Goal: Task Accomplishment & Management: Use online tool/utility

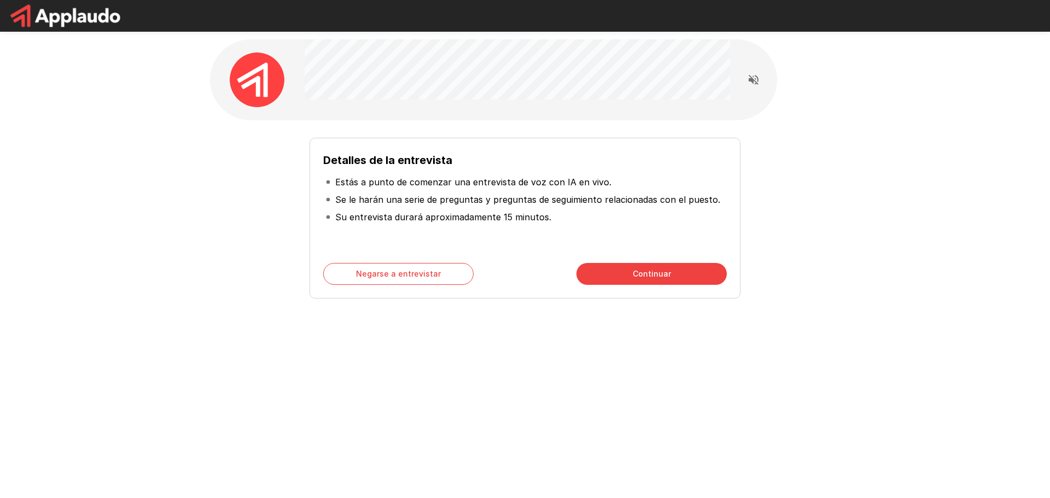
click at [167, 303] on div "Detalles de la entrevista Estás a punto de comenzar una entrevista de voz con I…" at bounding box center [525, 195] width 1050 height 390
click at [632, 280] on button "Continuar" at bounding box center [651, 274] width 150 height 22
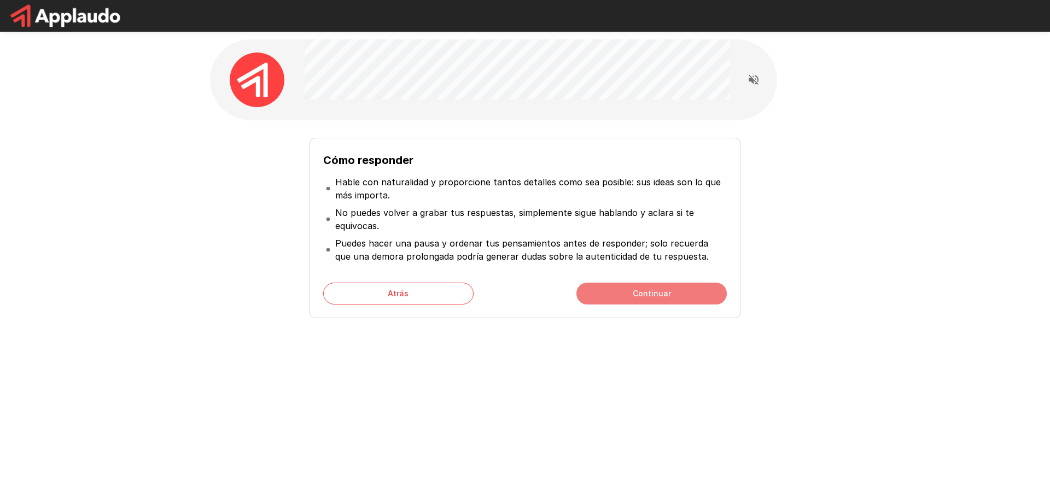
click at [624, 292] on button "Continuar" at bounding box center [651, 294] width 150 height 22
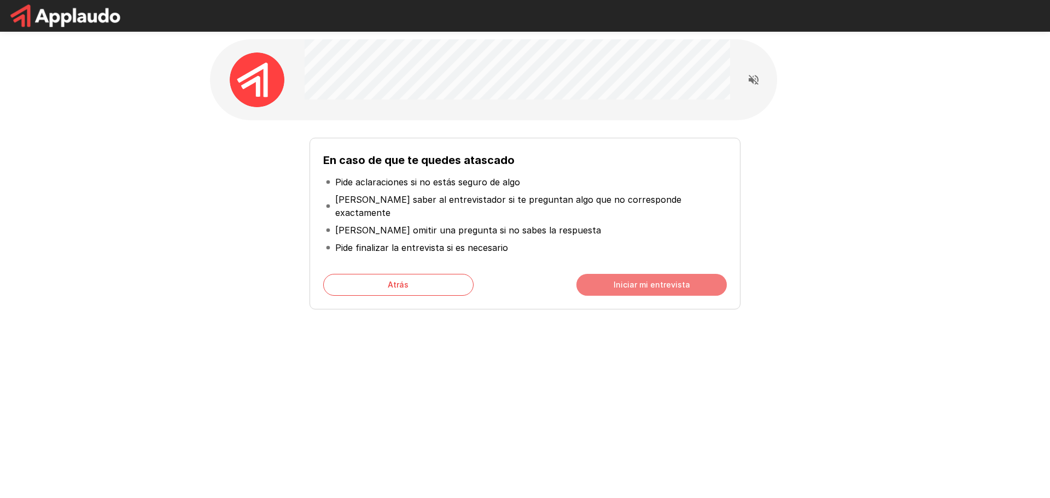
click at [620, 280] on font "Iniciar mi entrevista" at bounding box center [651, 284] width 77 height 9
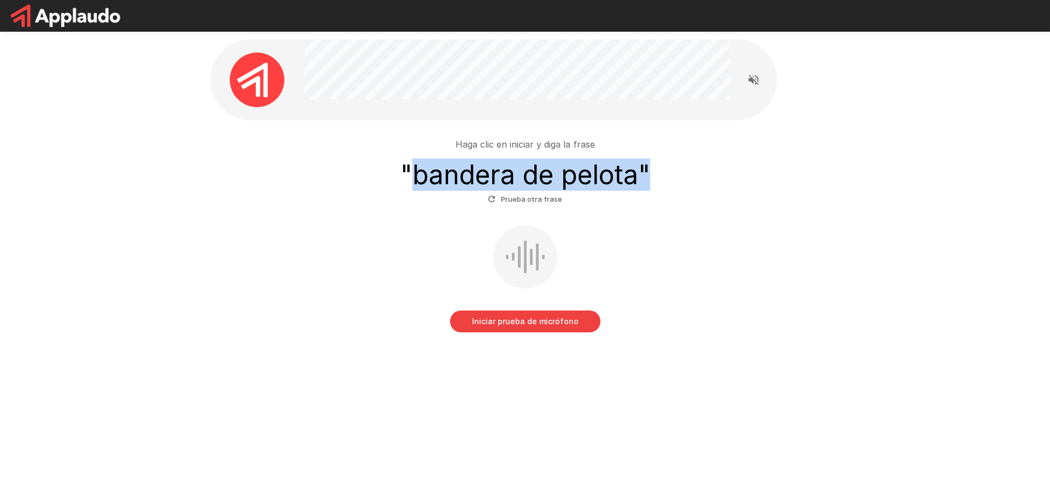
drag, startPoint x: 412, startPoint y: 178, endPoint x: 654, endPoint y: 189, distance: 241.9
click at [650, 189] on h3 "" bandera de pelota "" at bounding box center [525, 175] width 250 height 31
click at [512, 197] on font "Prueba otra frase" at bounding box center [531, 199] width 61 height 9
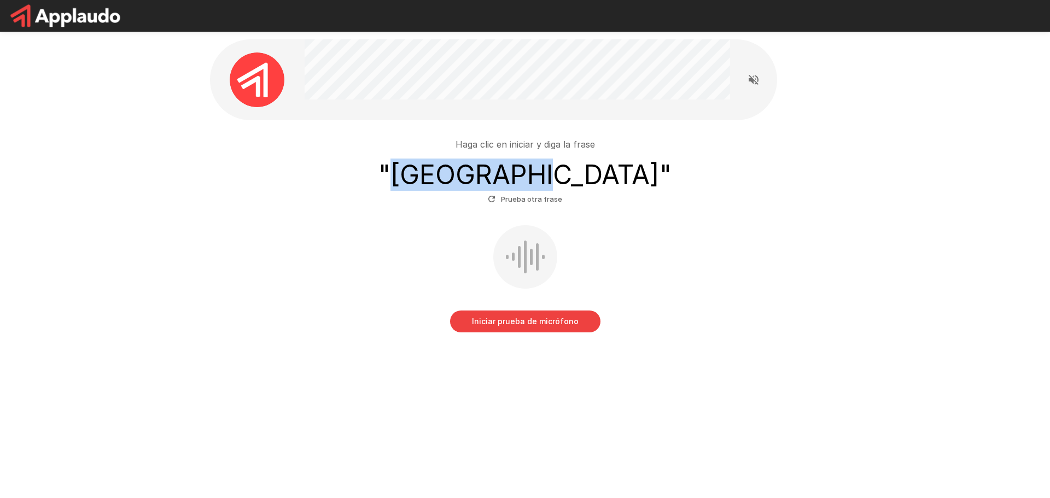
drag, startPoint x: 459, startPoint y: 180, endPoint x: 588, endPoint y: 183, distance: 129.6
click at [588, 183] on h3 "" lago verde "" at bounding box center [524, 175] width 293 height 31
copy font "[GEOGRAPHIC_DATA]"
click at [543, 327] on font "Iniciar prueba de micrófono" at bounding box center [525, 321] width 107 height 14
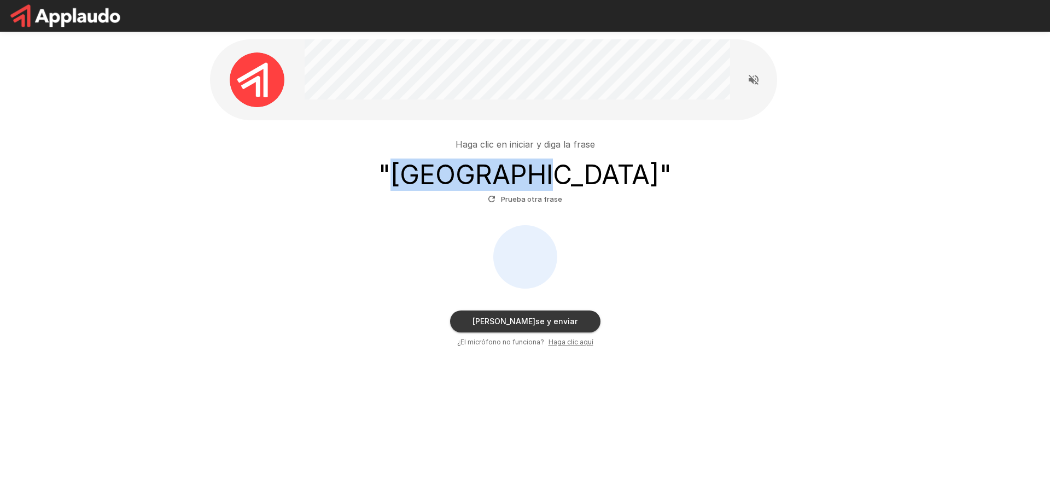
click at [563, 321] on button "[PERSON_NAME]se y enviar" at bounding box center [525, 322] width 150 height 22
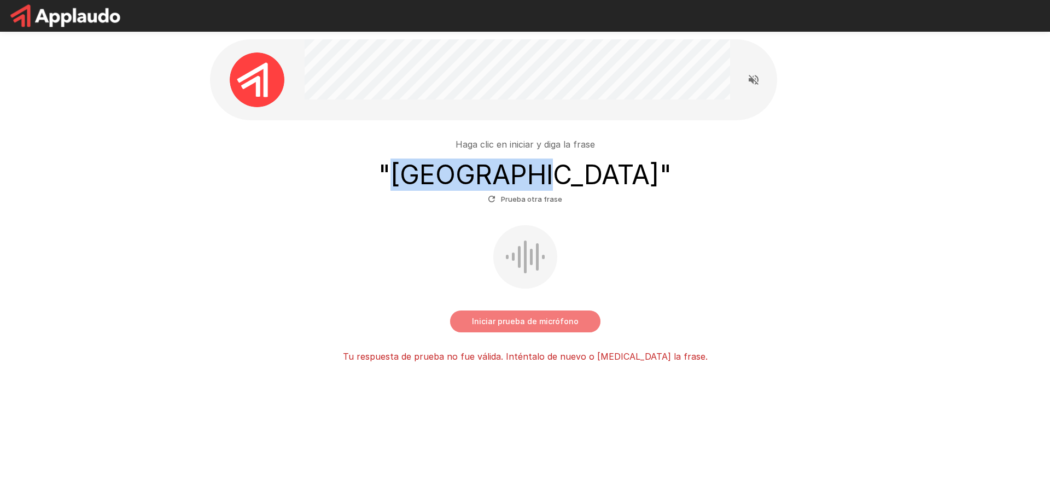
click at [509, 320] on font "Iniciar prueba de micrófono" at bounding box center [525, 321] width 107 height 9
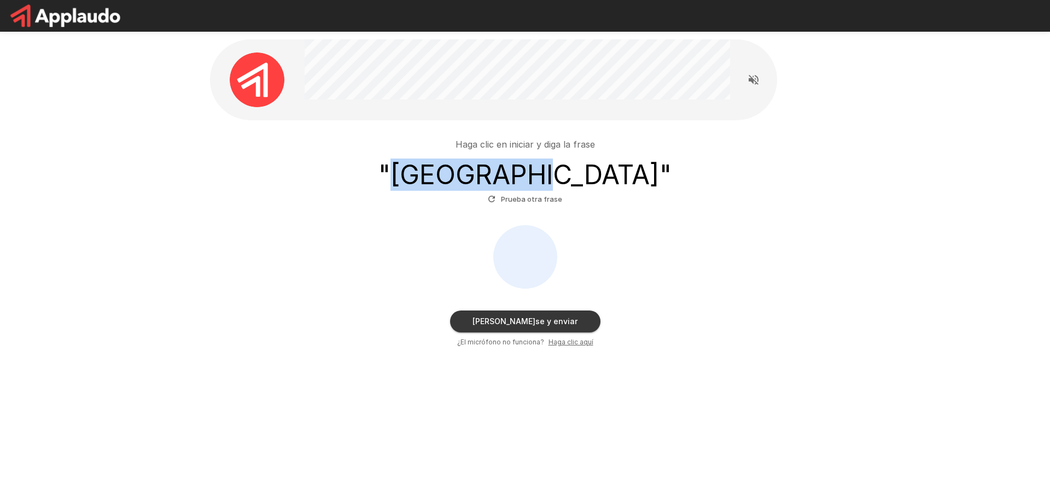
click at [543, 321] on font "[PERSON_NAME]se y enviar" at bounding box center [524, 321] width 105 height 9
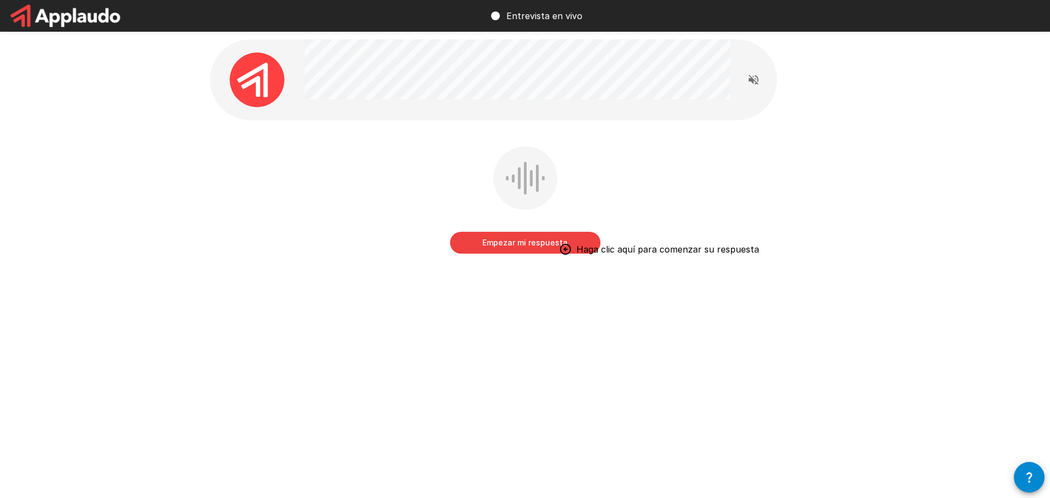
click at [532, 247] on font "Empezar mi respuesta" at bounding box center [524, 242] width 85 height 9
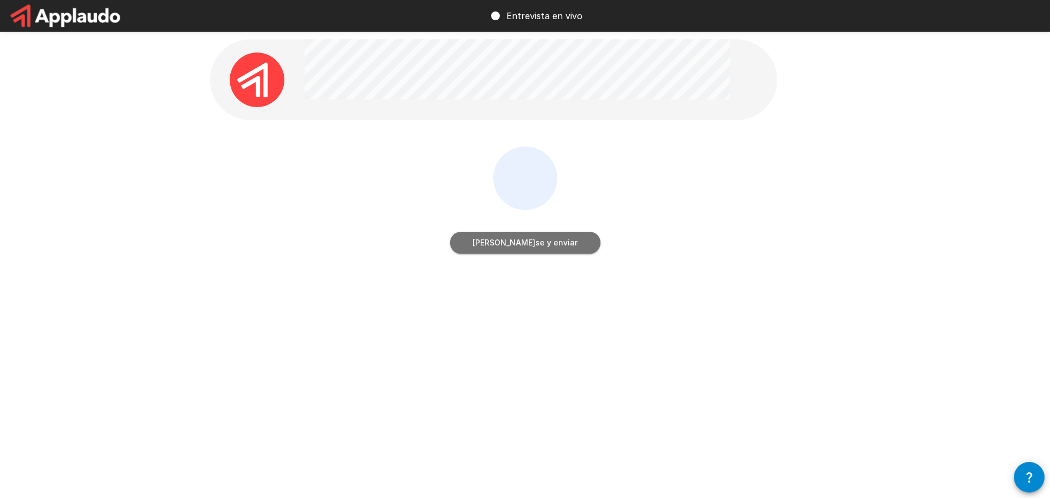
click at [532, 247] on font "[PERSON_NAME]se y enviar" at bounding box center [524, 242] width 105 height 9
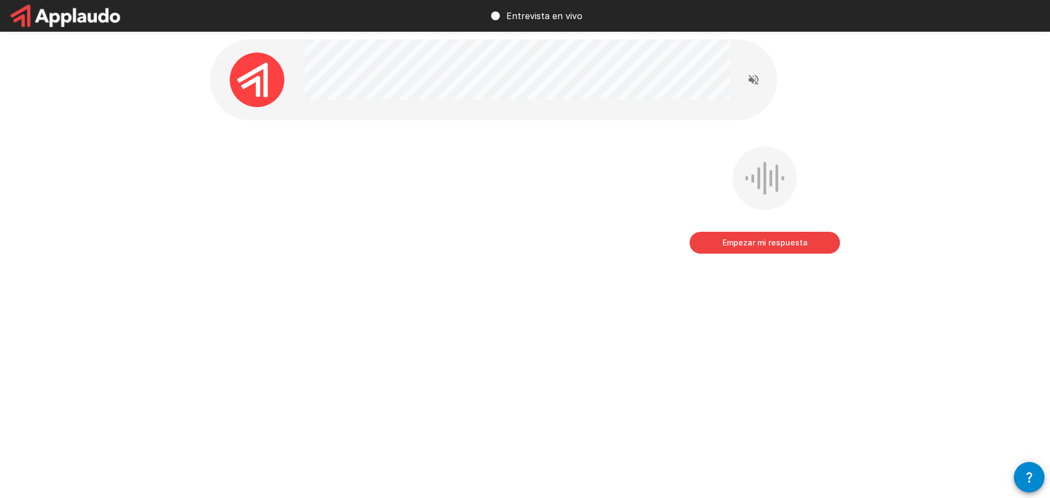
click at [754, 245] on font "Empezar mi respuesta" at bounding box center [764, 242] width 85 height 9
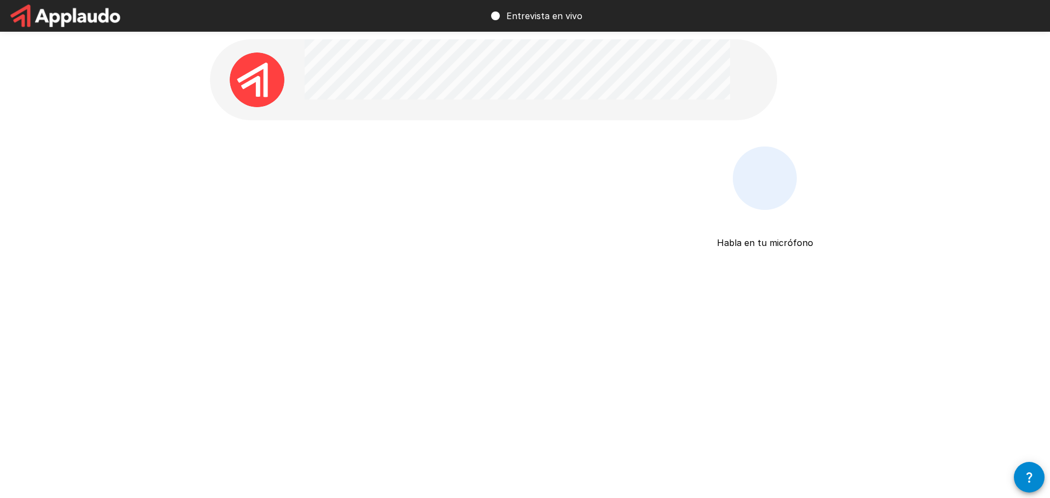
click at [803, 219] on p "Habla en tu micrófono" at bounding box center [765, 229] width 96 height 39
click at [786, 266] on div "Habla en tu micrófono Detenerse y enviar" at bounding box center [764, 222] width 150 height 151
click at [759, 198] on div at bounding box center [765, 178] width 64 height 63
click at [778, 239] on font "Habla en tu micrófono" at bounding box center [765, 242] width 96 height 11
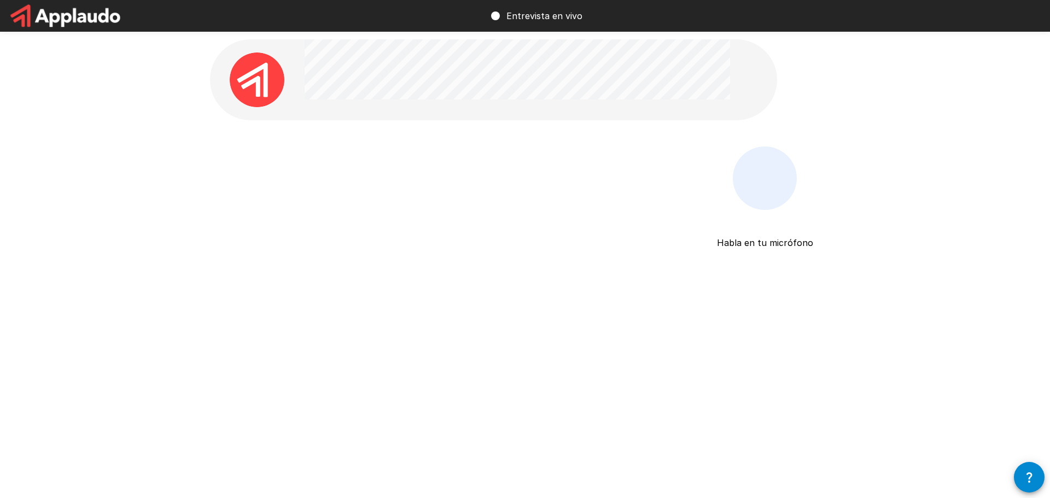
click at [755, 238] on font "Habla en tu micrófono" at bounding box center [765, 242] width 96 height 11
click at [727, 149] on div "Habla en tu micrófono Detenerse y enviar" at bounding box center [764, 222] width 150 height 151
click at [802, 238] on font "Habla en tu micrófono" at bounding box center [765, 242] width 96 height 11
click at [803, 218] on p "Habla en tu micrófono" at bounding box center [765, 229] width 96 height 39
click at [249, 79] on img at bounding box center [257, 79] width 55 height 55
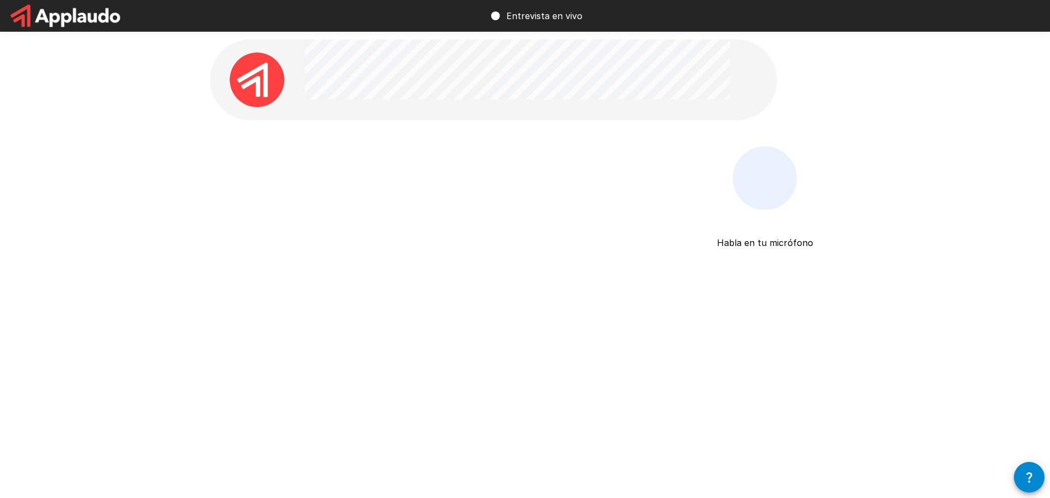
click at [249, 79] on img at bounding box center [257, 79] width 55 height 55
click at [253, 80] on img at bounding box center [257, 79] width 55 height 55
click at [504, 11] on div "Entrevista en vivo" at bounding box center [535, 16] width 93 height 31
click at [496, 14] on circle at bounding box center [495, 15] width 9 height 9
